Goal: Check status: Check status

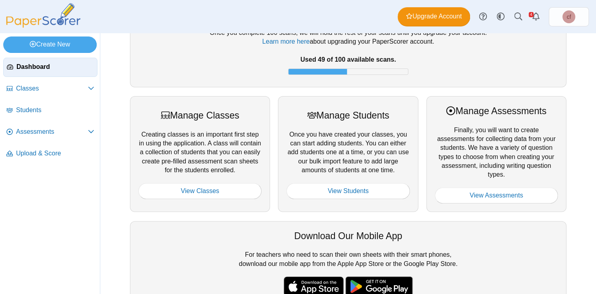
scroll to position [63, 0]
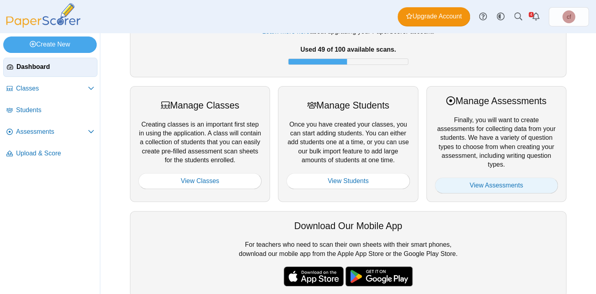
click at [491, 187] on link "View Assessments" at bounding box center [496, 186] width 123 height 16
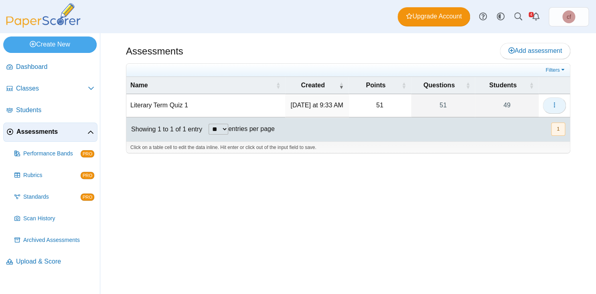
click at [560, 105] on button "button" at bounding box center [553, 105] width 23 height 16
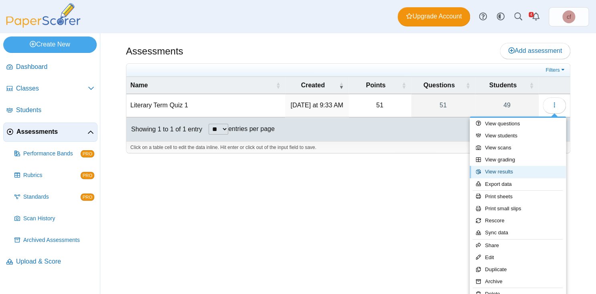
click at [503, 171] on link "View results" at bounding box center [517, 172] width 96 height 12
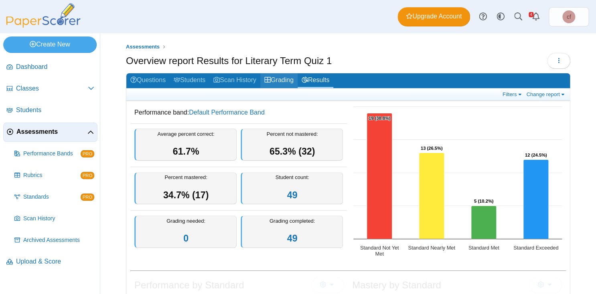
click at [285, 83] on link "Grading" at bounding box center [278, 80] width 37 height 15
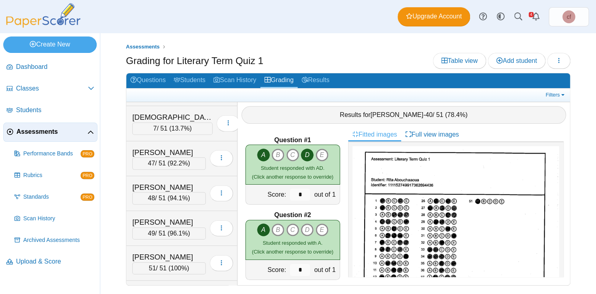
scroll to position [1044, 0]
